Goal: Register for event/course

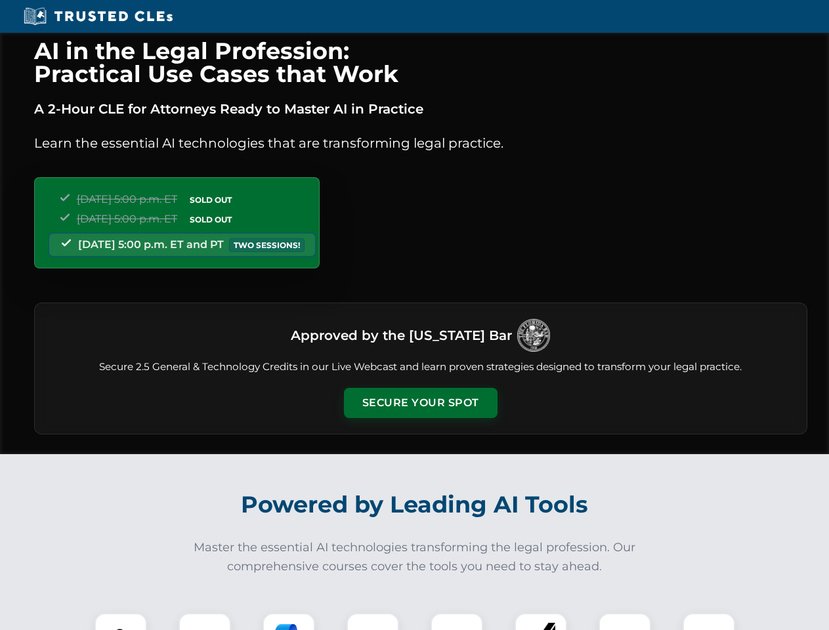
click at [420, 403] on button "Secure Your Spot" at bounding box center [421, 403] width 154 height 30
click at [121, 621] on img at bounding box center [121, 639] width 38 height 38
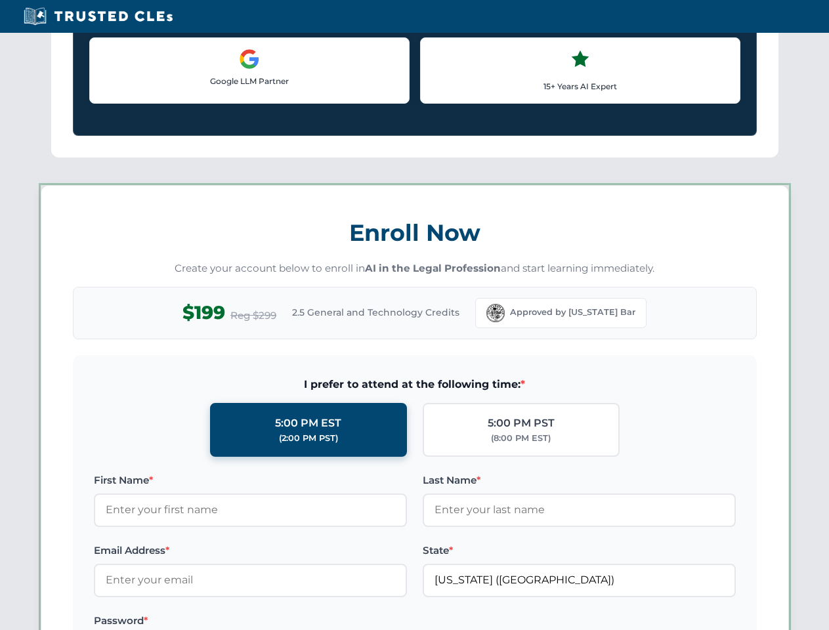
click at [289, 621] on label "Password *" at bounding box center [250, 621] width 313 height 16
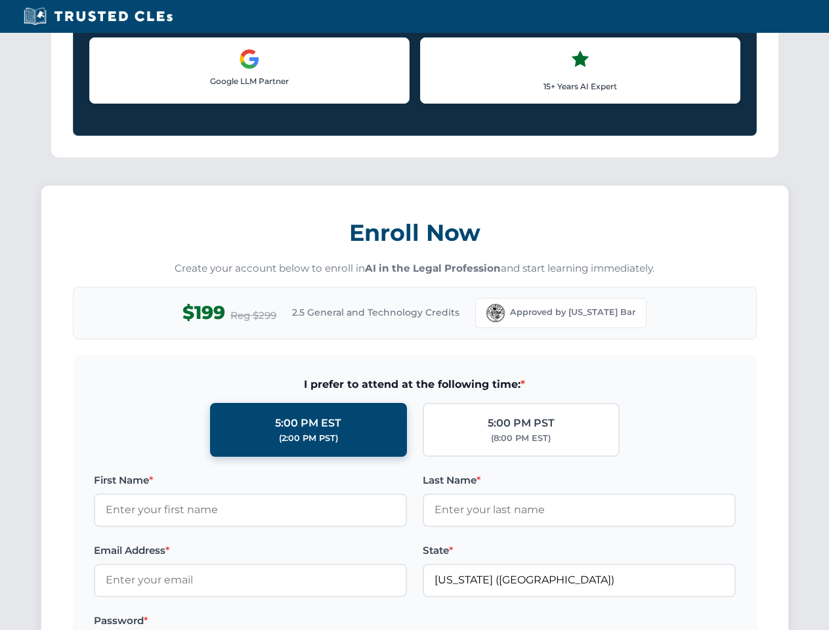
scroll to position [1288, 0]
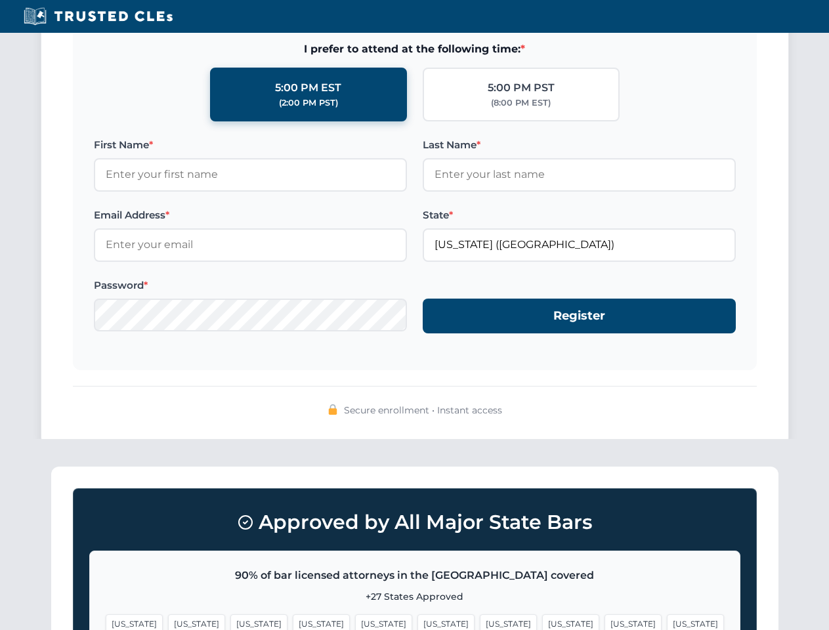
click at [604, 621] on span "[US_STATE]" at bounding box center [632, 623] width 57 height 19
